Goal: Check status: Check status

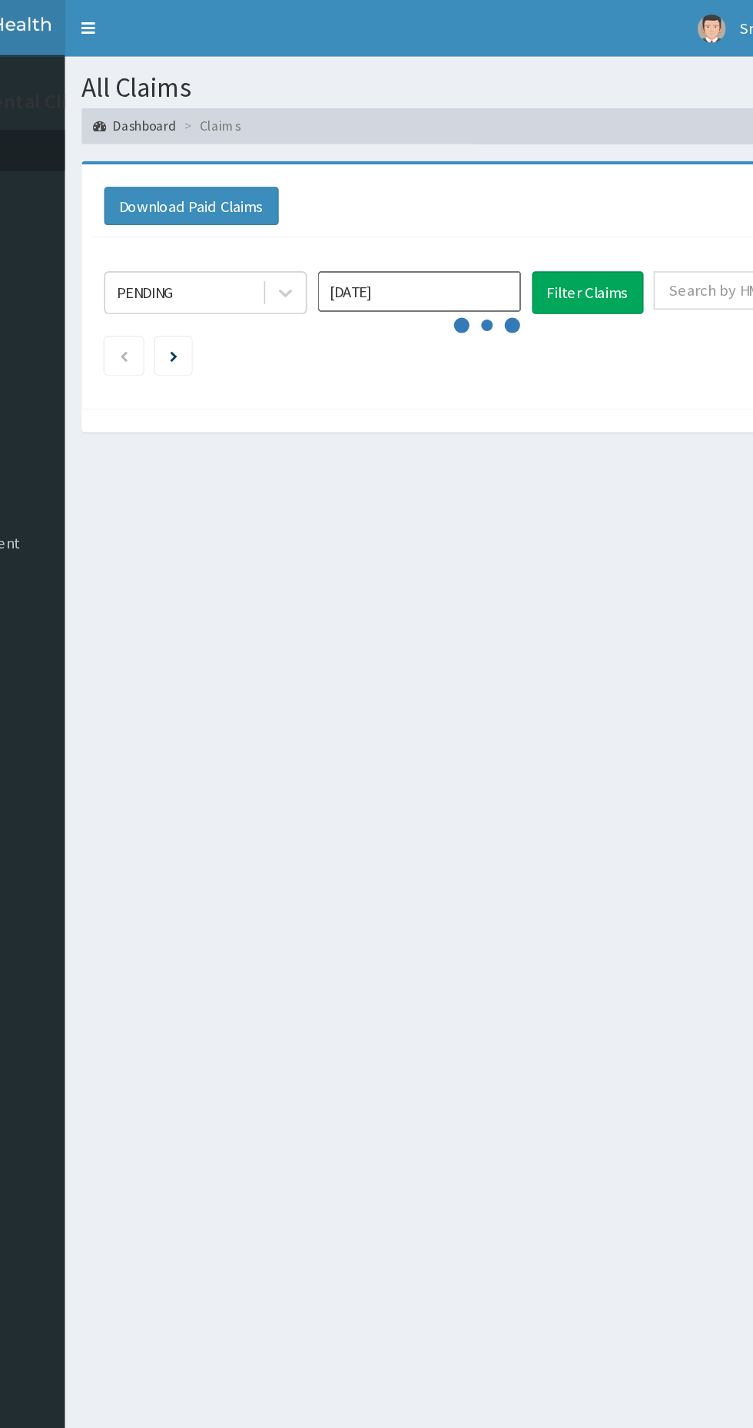
click at [396, 199] on input "[DATE]" at bounding box center [419, 199] width 138 height 28
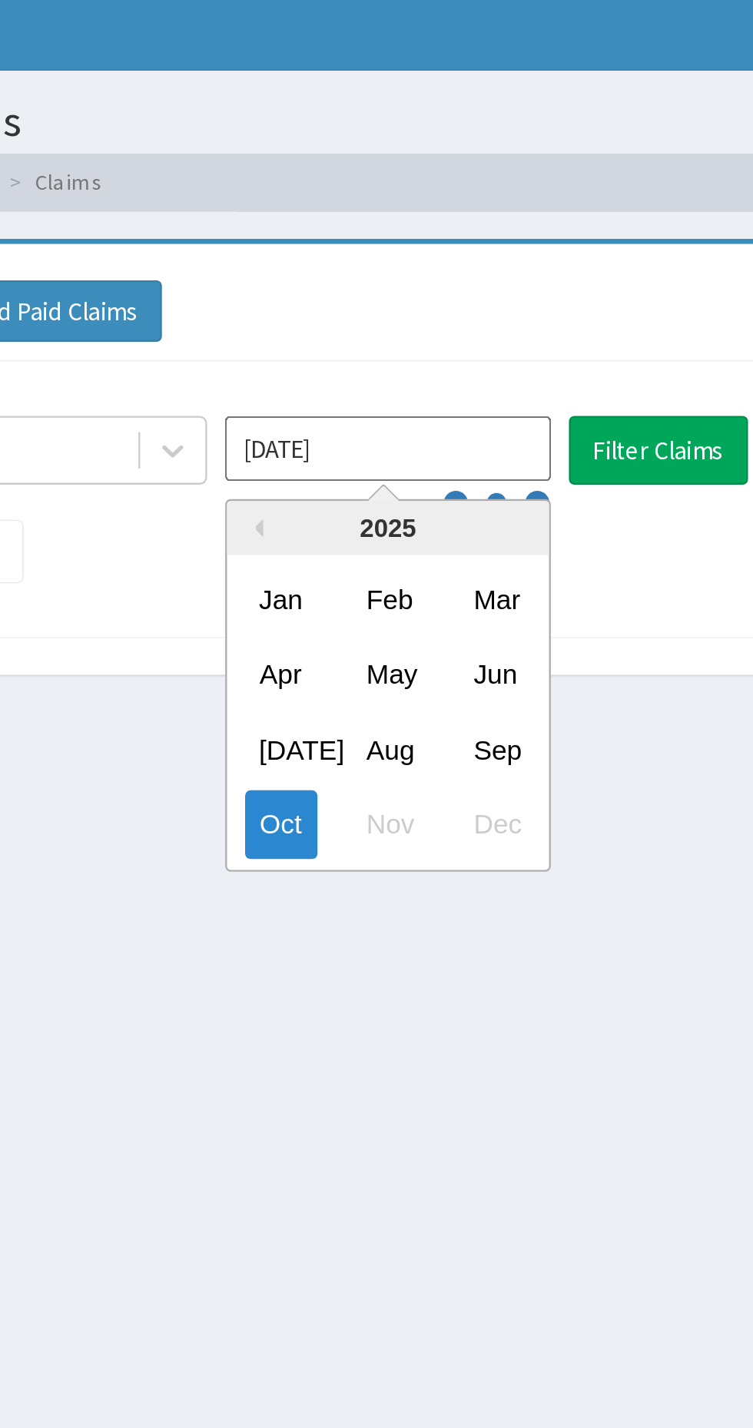
click at [469, 324] on div "Sep" at bounding box center [464, 326] width 31 height 28
type input "[DATE]"
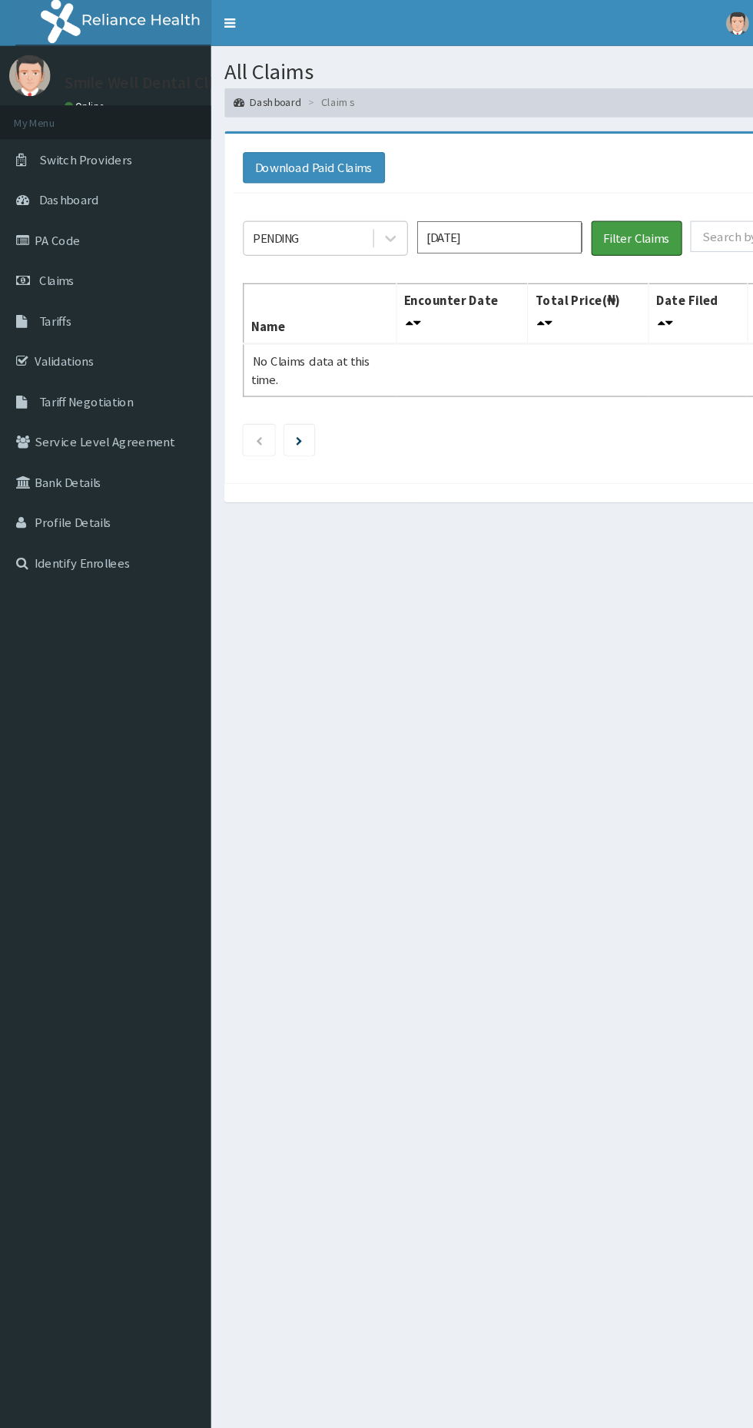
click at [535, 204] on button "Filter Claims" at bounding box center [534, 199] width 76 height 29
